Goal: Information Seeking & Learning: Learn about a topic

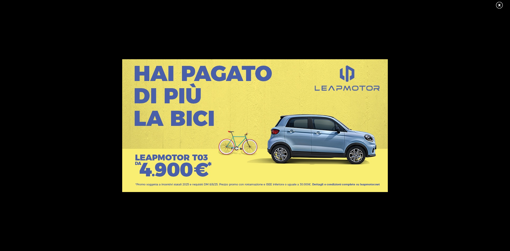
click at [500, 3] on link at bounding box center [502, 5] width 13 height 8
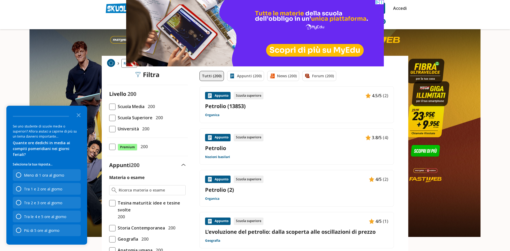
click at [113, 107] on span at bounding box center [112, 107] width 6 height 6
click at [109, 107] on input "Scuola Media 200" at bounding box center [109, 107] width 0 height 0
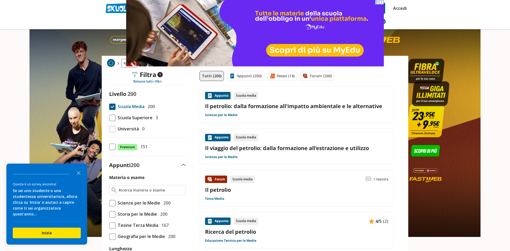
click at [274, 111] on div "Appunto Scuola media Il petrolio: dalla formazione all'impatto ambientale e le …" at bounding box center [296, 105] width 183 height 26
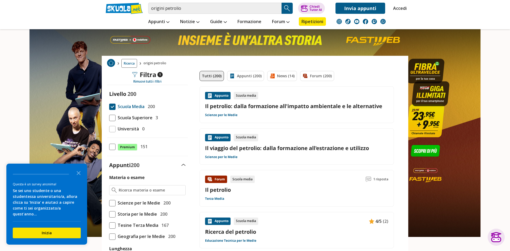
click at [264, 106] on link "Il petrolio: dalla formazione all'impatto ambientale e le alternative" at bounding box center [296, 106] width 183 height 7
click at [262, 108] on link "Il petrolio: dalla formazione all'impatto ambientale e le alternative" at bounding box center [296, 106] width 183 height 7
